Goal: Information Seeking & Learning: Understand process/instructions

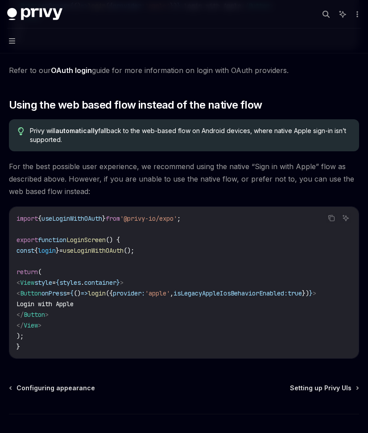
scroll to position [670, 0]
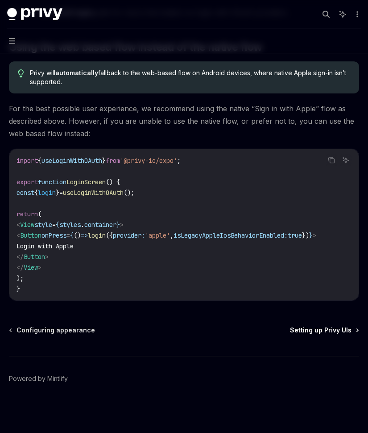
click at [309, 333] on span "Setting up Privy UIs" at bounding box center [320, 330] width 61 height 9
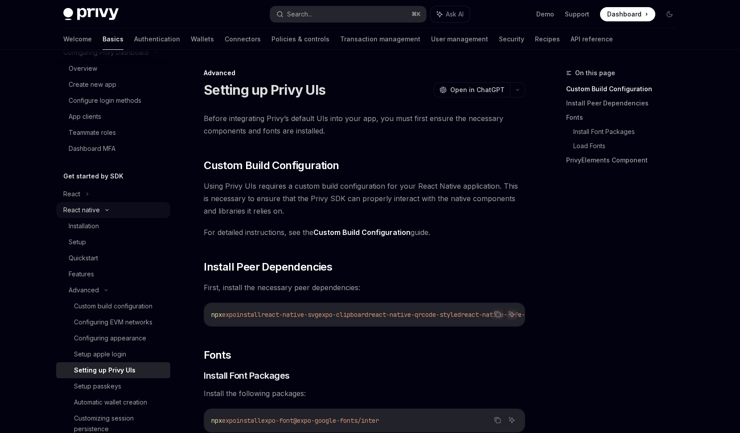
scroll to position [85, 0]
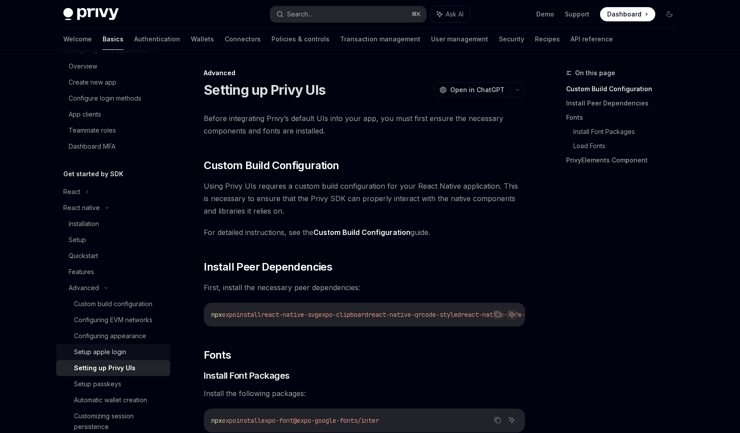
click at [120, 352] on div "Setup apple login" at bounding box center [100, 352] width 52 height 11
type textarea "*"
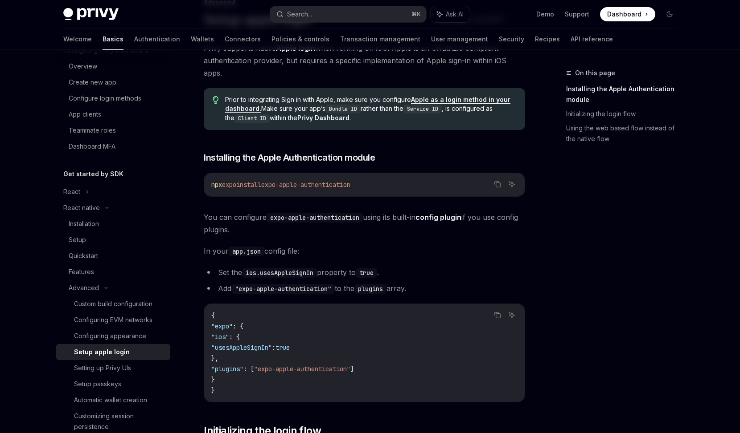
scroll to position [72, 0]
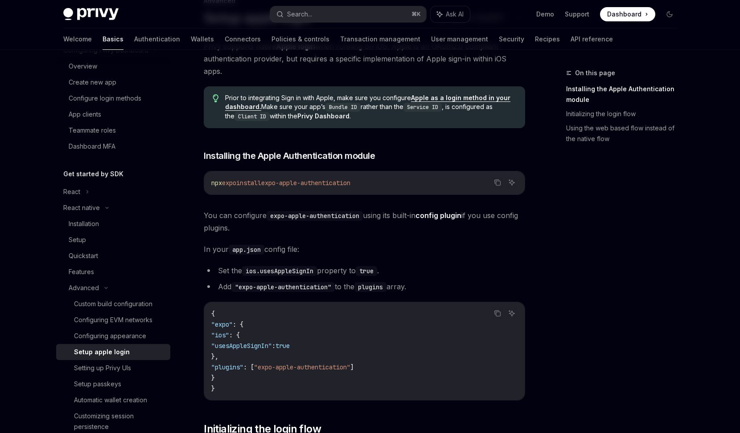
drag, startPoint x: 378, startPoint y: 181, endPoint x: 275, endPoint y: 185, distance: 103.4
click at [275, 185] on code "npx expo install expo-apple-authentication" at bounding box center [364, 183] width 306 height 11
copy span "expo-apple-authentication"
click at [367, 186] on button "Copy the contents from the code block" at bounding box center [497, 183] width 12 height 12
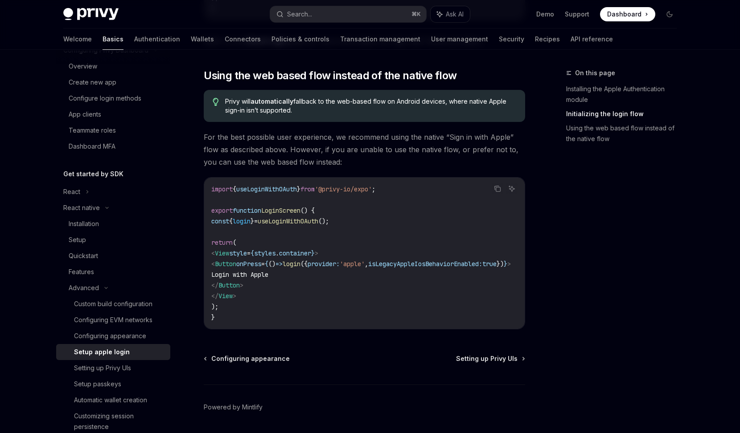
scroll to position [645, 0]
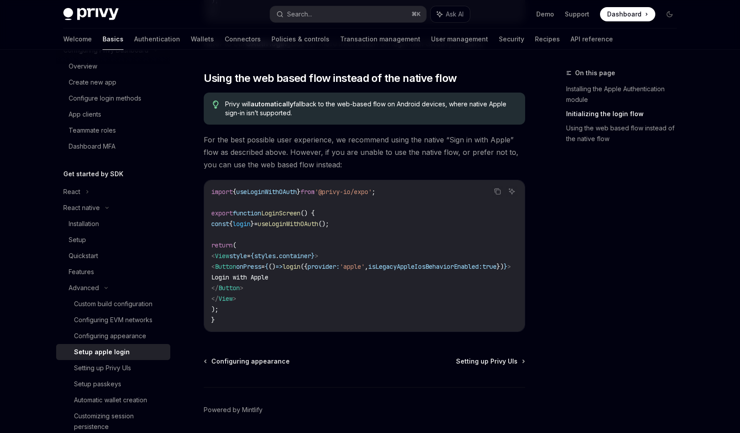
click at [299, 160] on span "For the best possible user experience, we recommend using the native “Sign in w…" at bounding box center [364, 152] width 321 height 37
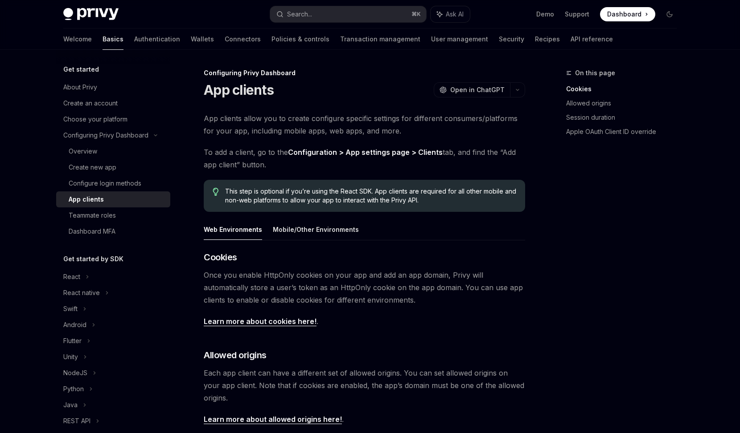
scroll to position [92, 0]
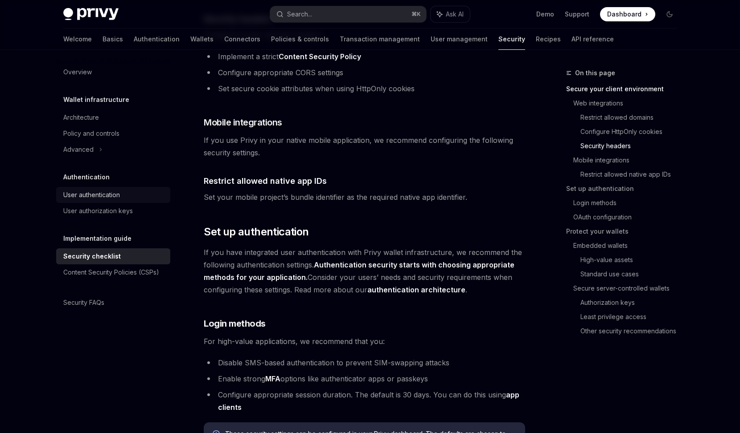
scroll to position [578, 0]
